Goal: Information Seeking & Learning: Learn about a topic

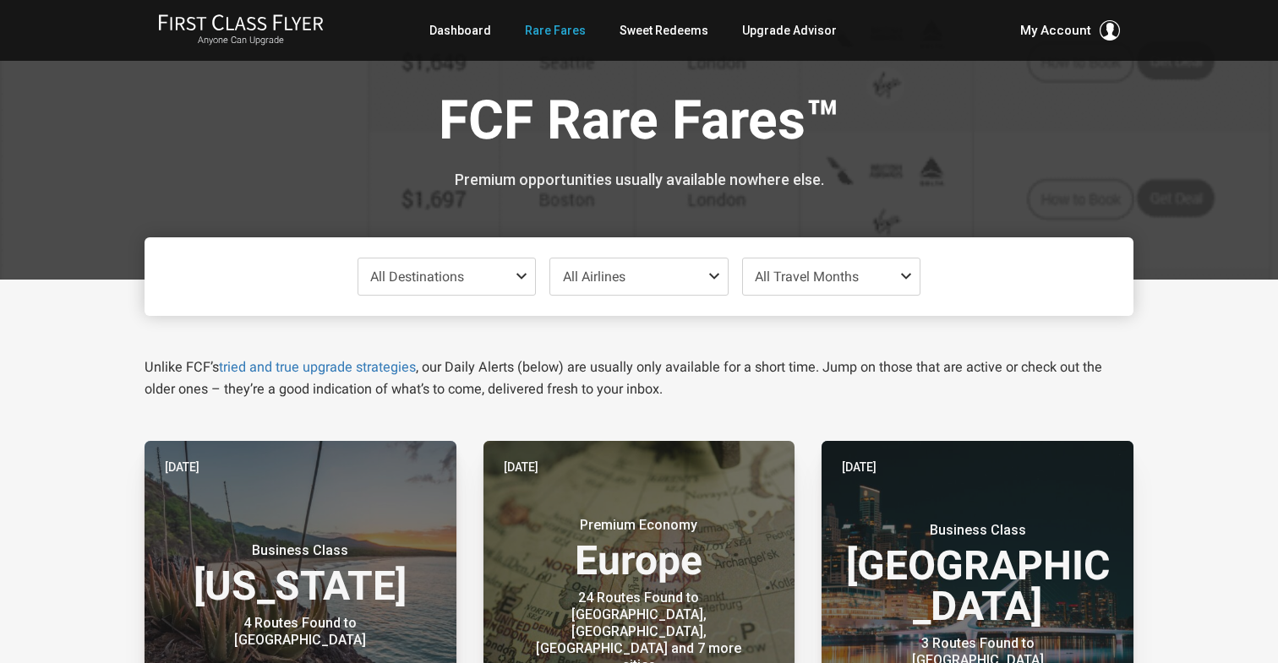
click at [523, 275] on span at bounding box center [525, 277] width 20 height 14
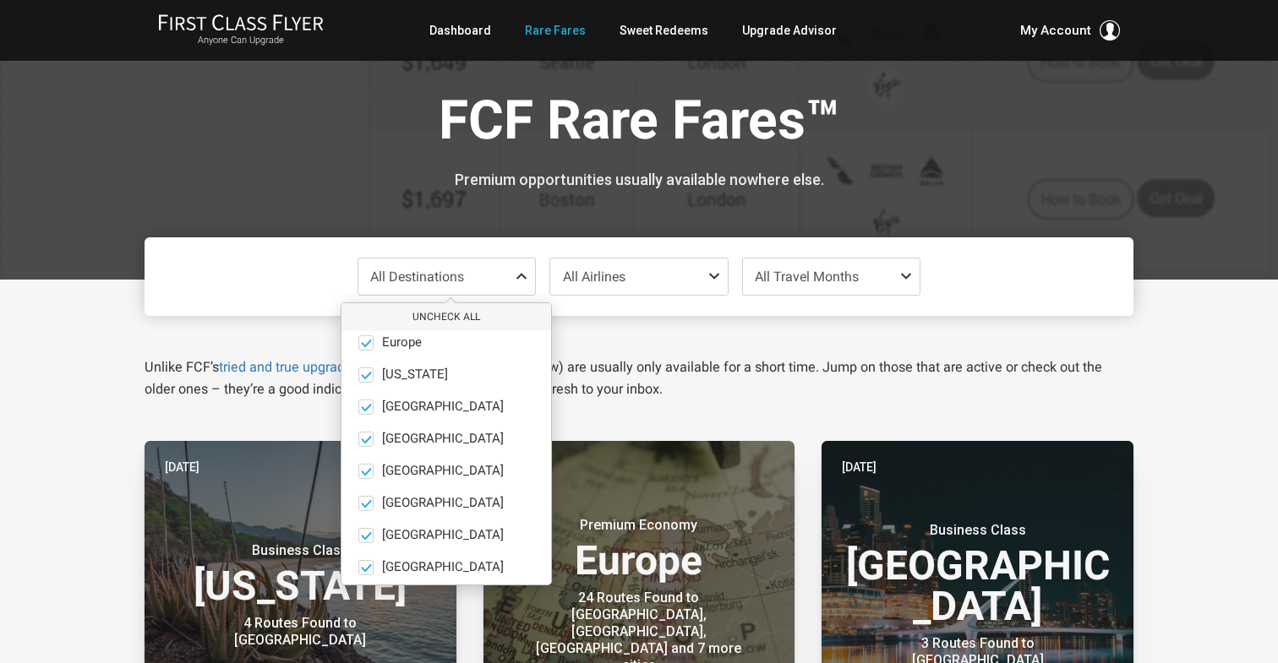
scroll to position [117, 0]
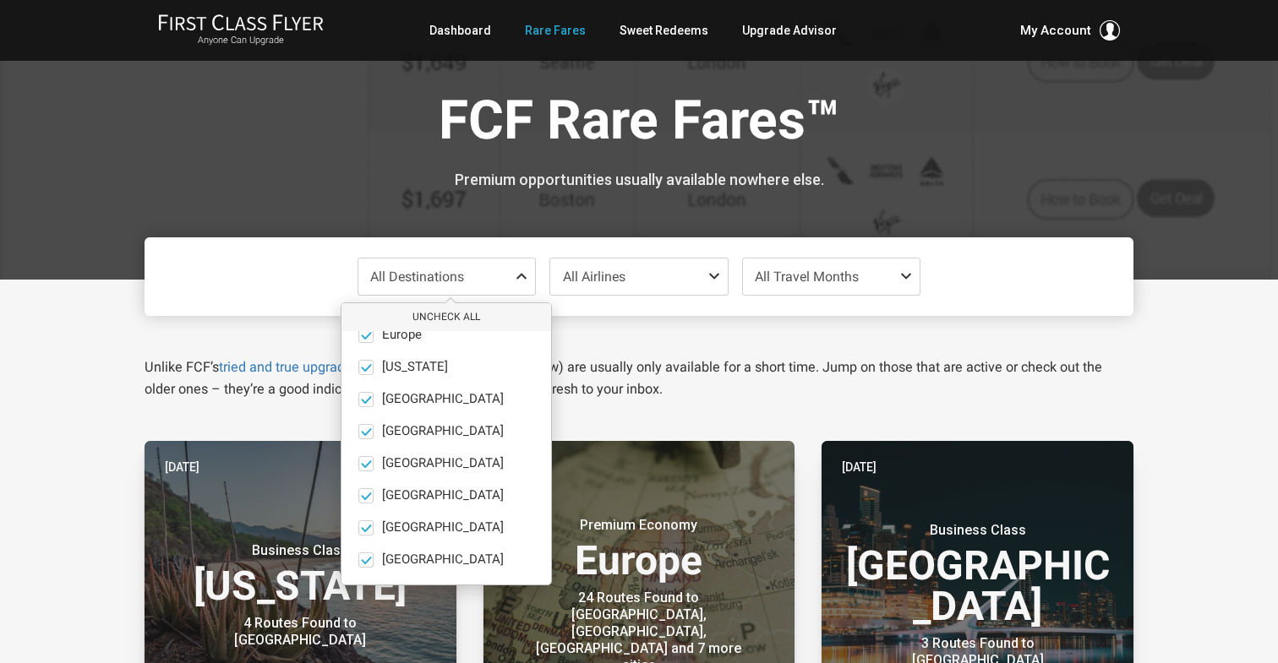
click at [713, 276] on span at bounding box center [717, 277] width 20 height 14
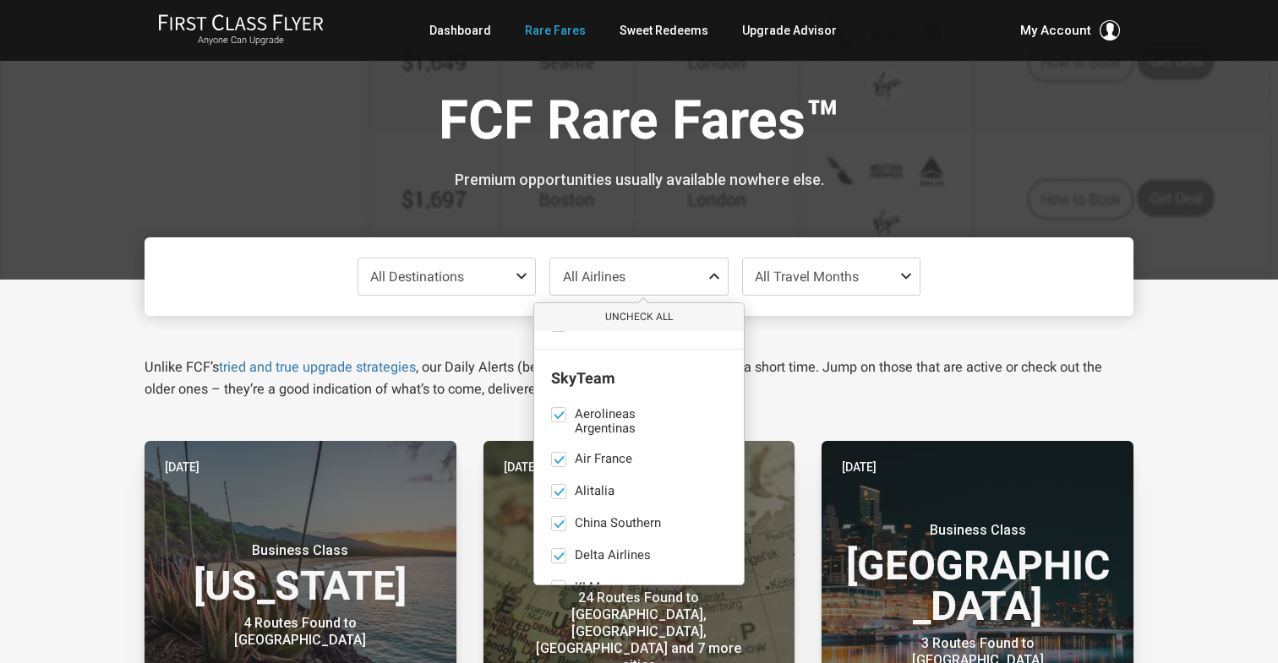
scroll to position [1021, 0]
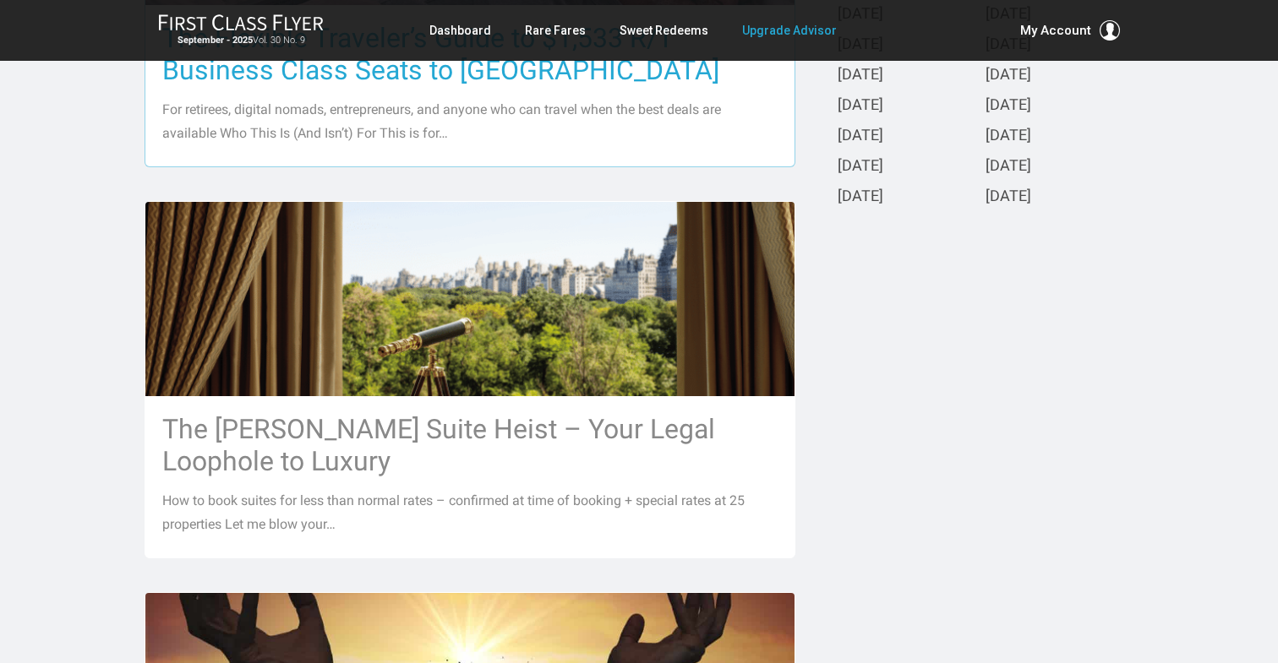
scroll to position [654, 0]
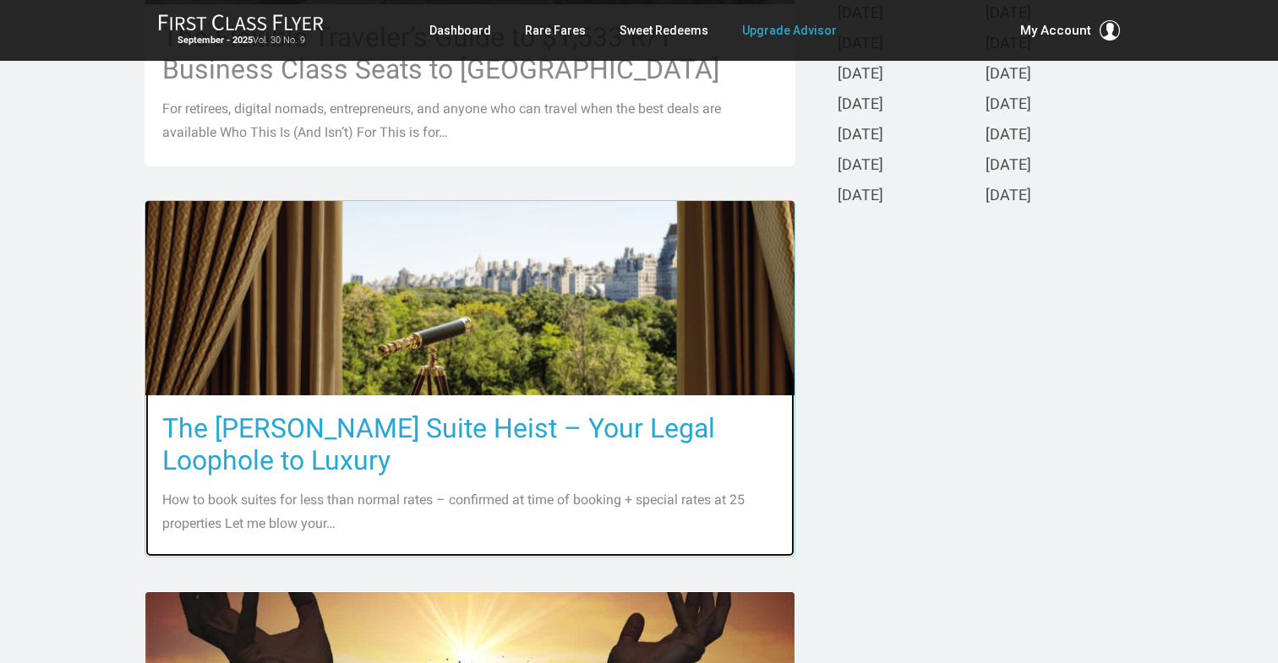
click at [640, 436] on h3 "The Ritz-Carlton Suite Heist – Your Legal Loophole to Luxury" at bounding box center [469, 444] width 615 height 64
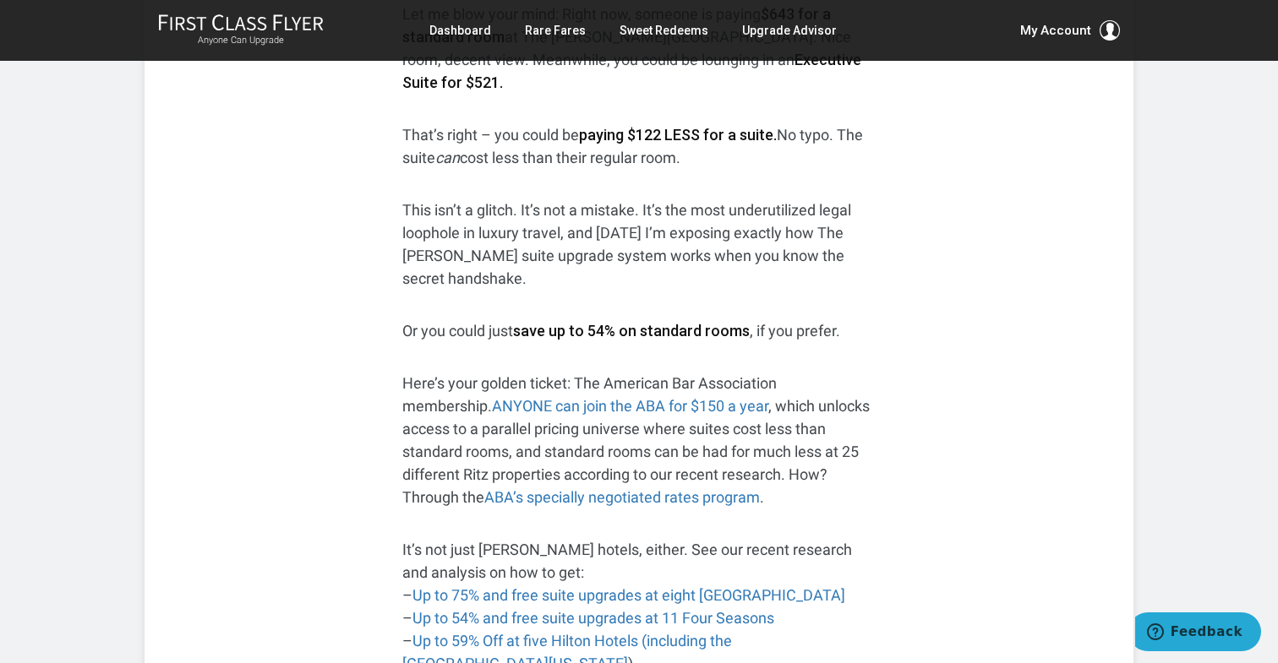
scroll to position [493, 0]
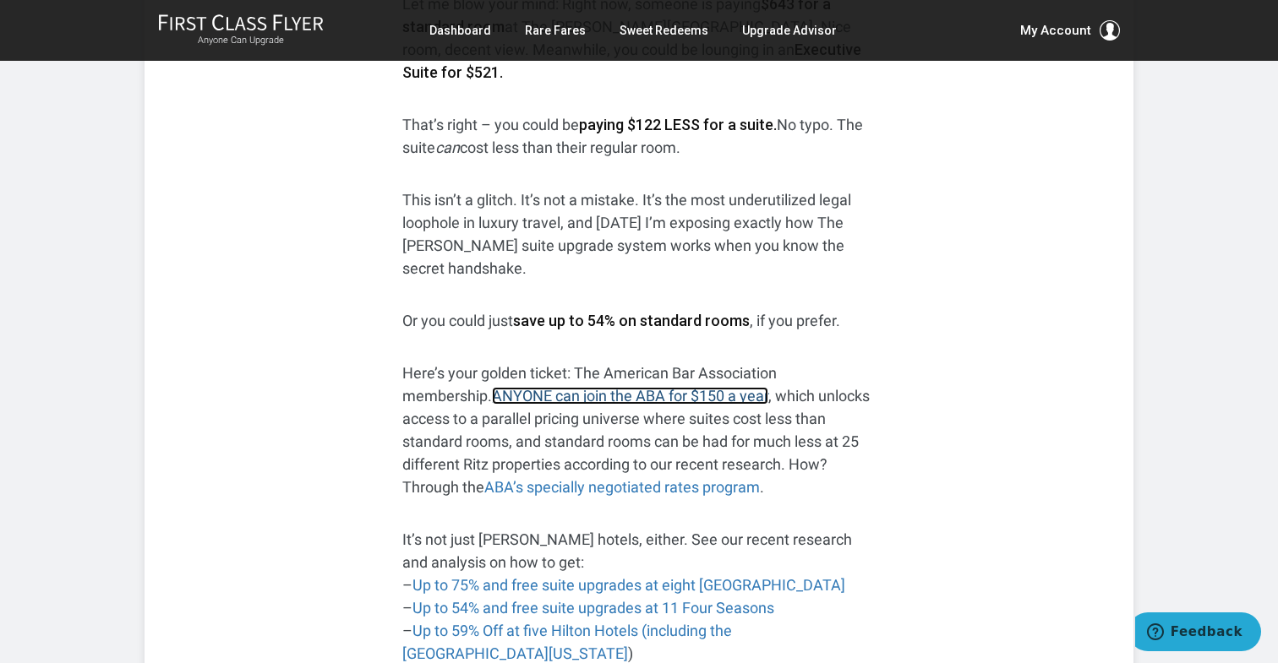
click at [573, 387] on link "ANYONE can join the ABA for $150 a year" at bounding box center [630, 396] width 276 height 18
